Goal: Browse casually: Explore the website without a specific task or goal

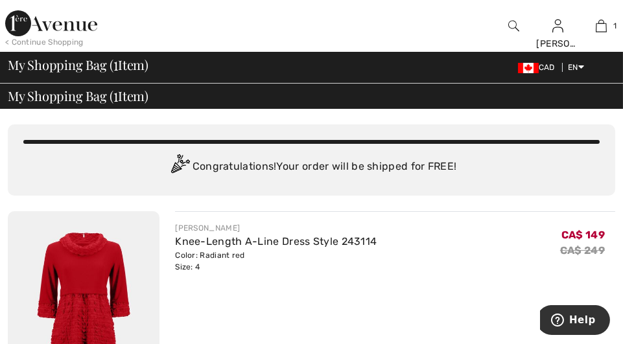
scroll to position [1, 0]
click at [243, 242] on link "Knee-Length A-Line Dress Style 243114" at bounding box center [276, 241] width 202 height 12
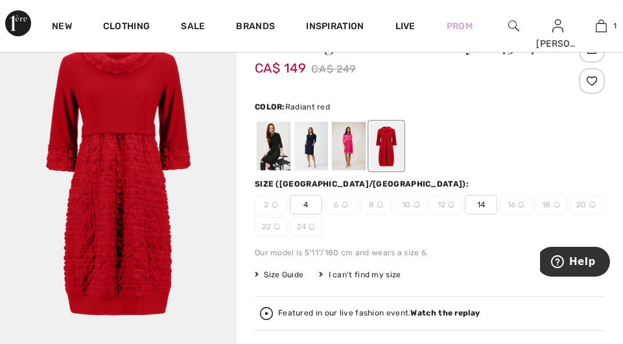
scroll to position [128, 0]
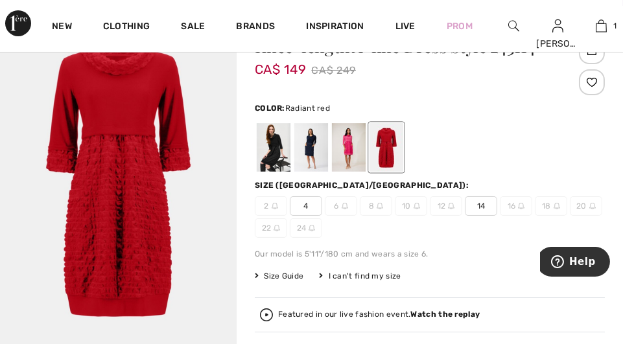
click at [309, 204] on span "4" at bounding box center [306, 205] width 32 height 19
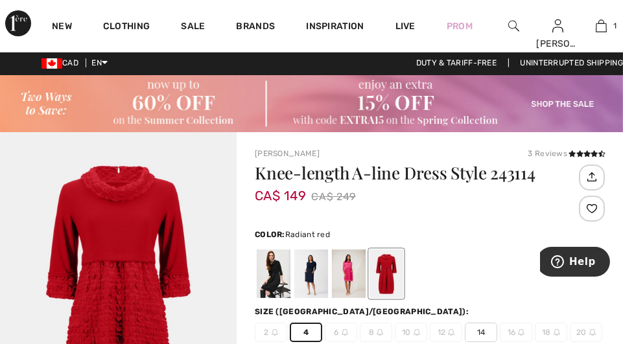
scroll to position [1, 0]
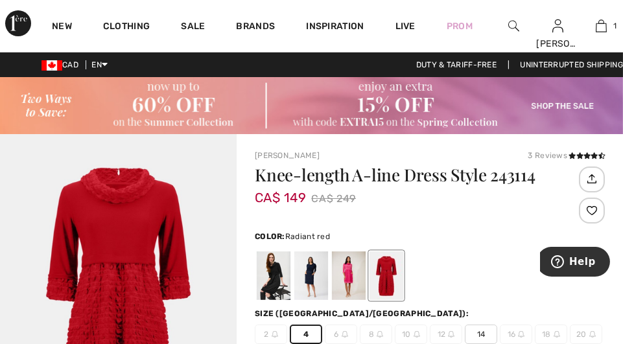
click at [390, 275] on div at bounding box center [386, 275] width 34 height 49
click at [383, 275] on div at bounding box center [386, 275] width 34 height 49
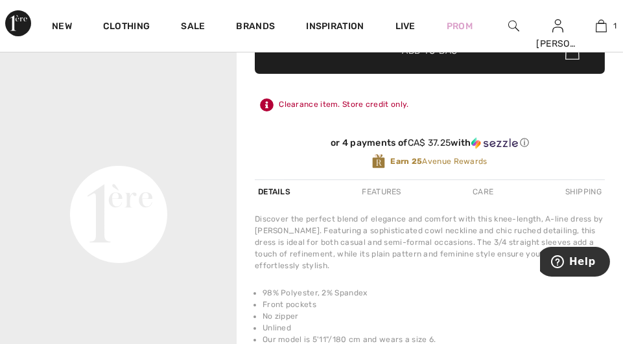
scroll to position [452, 0]
click at [578, 189] on div "Shipping" at bounding box center [583, 191] width 43 height 23
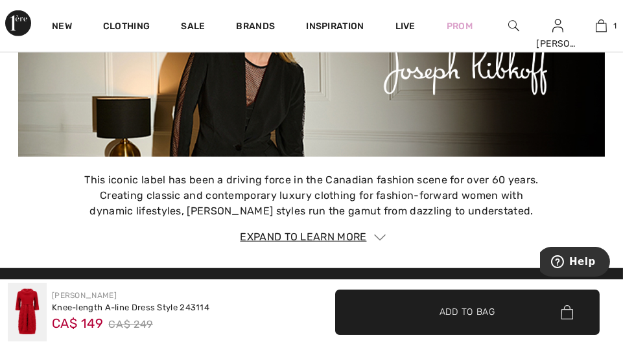
scroll to position [2330, 0]
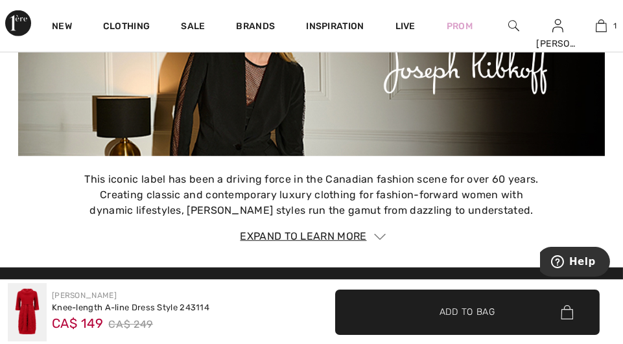
click at [30, 310] on img at bounding box center [27, 312] width 39 height 58
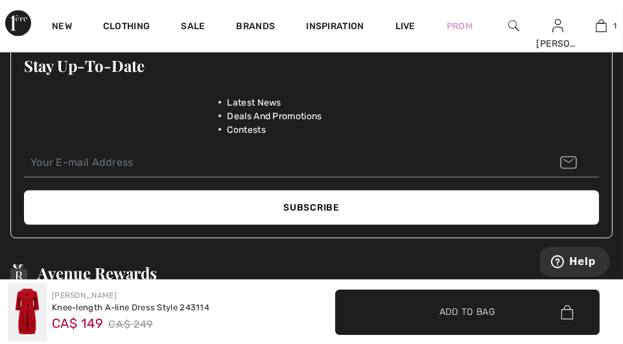
scroll to position [2589, 0]
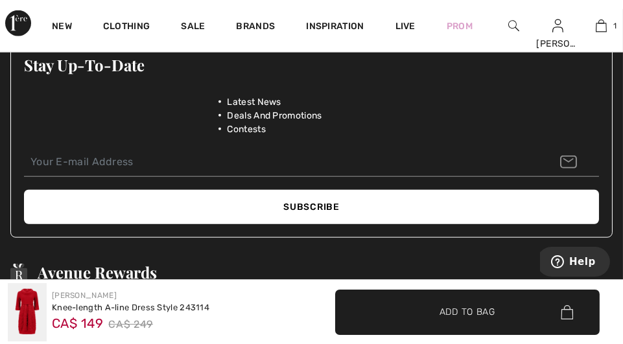
click at [24, 312] on img at bounding box center [27, 312] width 39 height 58
click at [31, 324] on img at bounding box center [27, 312] width 39 height 58
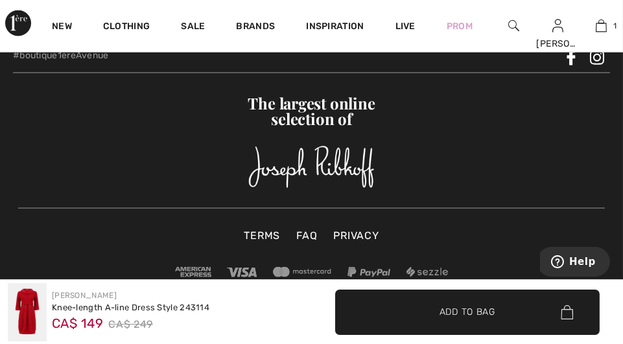
scroll to position [3359, 0]
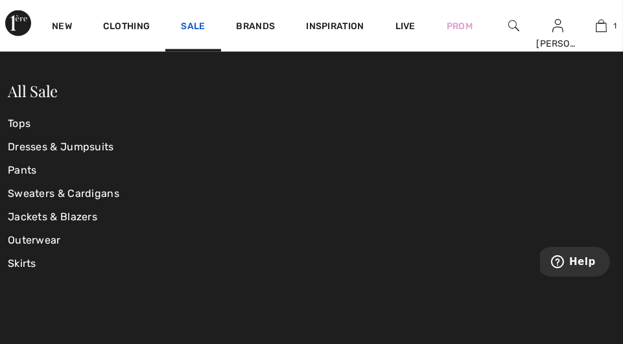
click at [187, 28] on link "Sale" at bounding box center [193, 28] width 24 height 14
click at [189, 27] on link "Sale" at bounding box center [193, 28] width 24 height 14
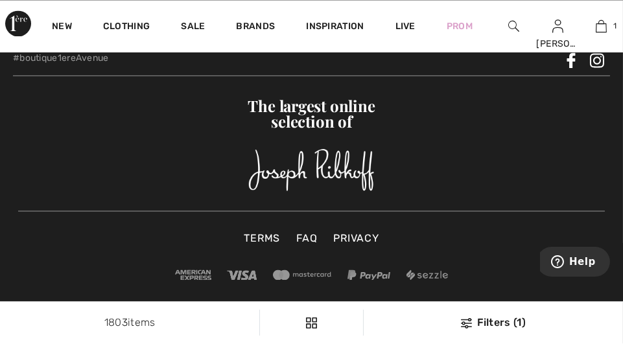
scroll to position [5359, 0]
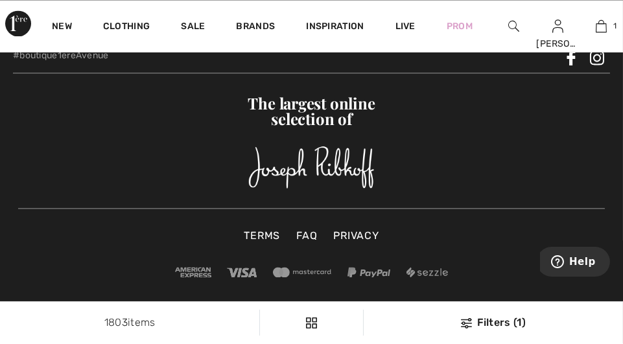
click at [283, 272] on img at bounding box center [302, 272] width 59 height 10
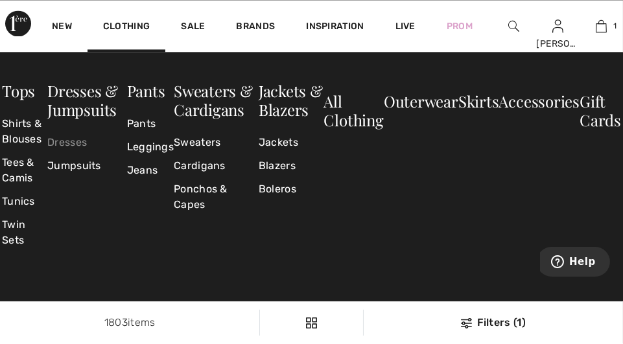
click at [81, 144] on link "Dresses" at bounding box center [87, 142] width 80 height 23
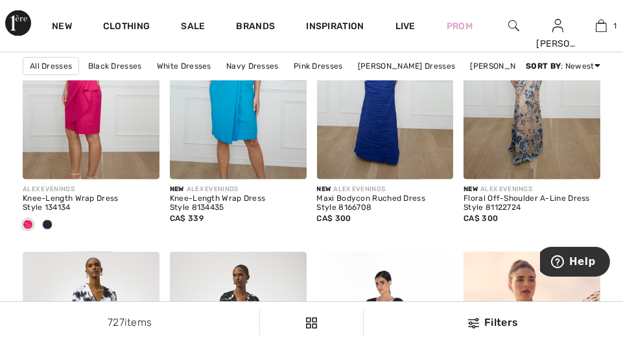
scroll to position [3630, 0]
